Goal: Information Seeking & Learning: Learn about a topic

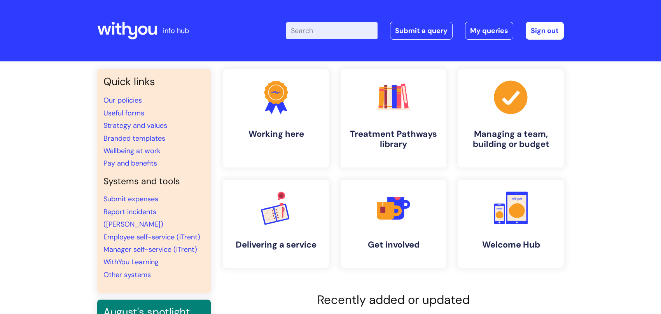
click at [314, 32] on input "Enter your search term here..." at bounding box center [331, 30] width 91 height 17
type input "mandatory training"
click button "Search" at bounding box center [0, 0] width 0 height 0
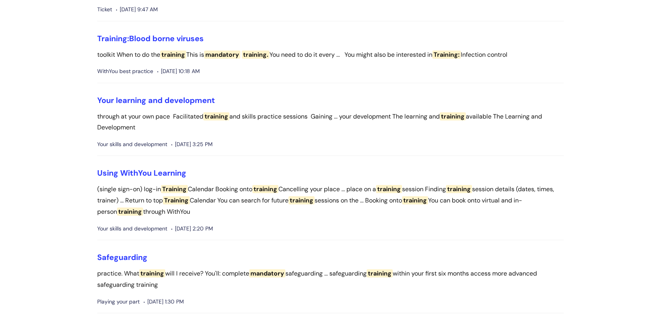
scroll to position [117, 0]
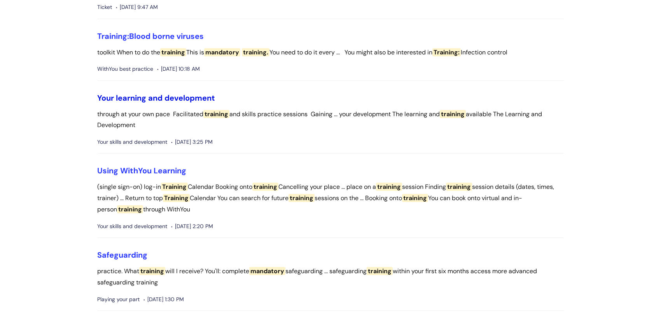
click at [167, 93] on link "Your learning and development" at bounding box center [156, 98] width 118 height 10
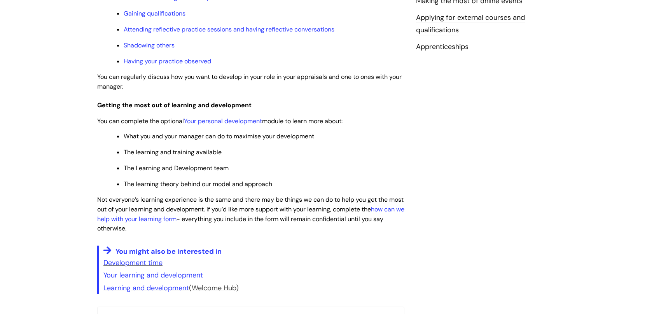
scroll to position [427, 0]
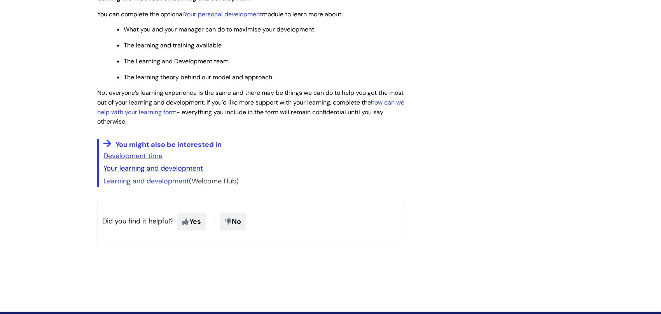
click at [145, 169] on link "Your learning and development" at bounding box center [152, 168] width 99 height 9
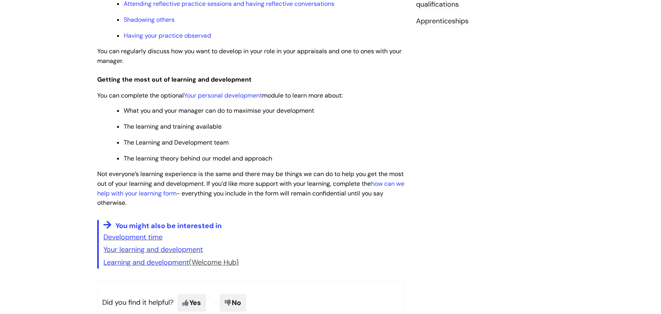
scroll to position [350, 0]
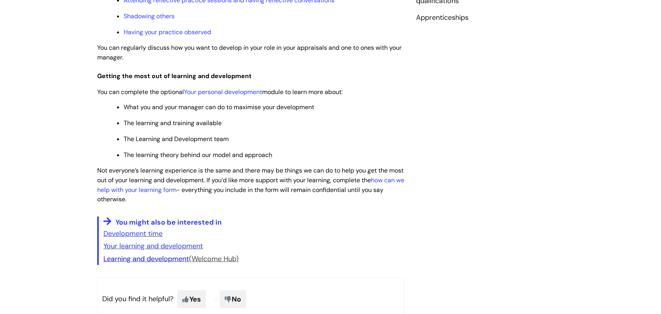
click at [131, 263] on link "Learning and development" at bounding box center [145, 258] width 85 height 9
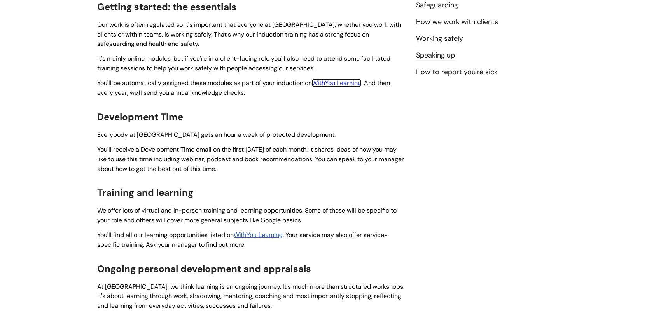
scroll to position [155, 0]
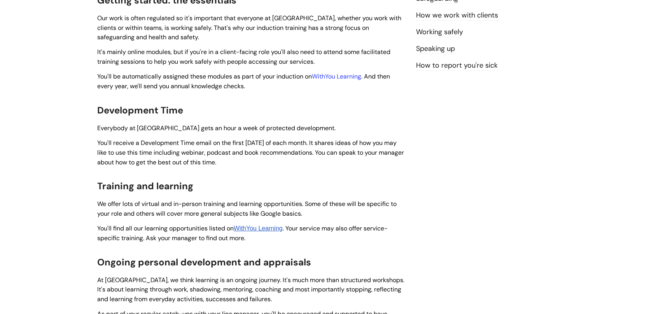
click at [265, 227] on link "WithYou Learning" at bounding box center [258, 228] width 49 height 7
